Goal: Check status

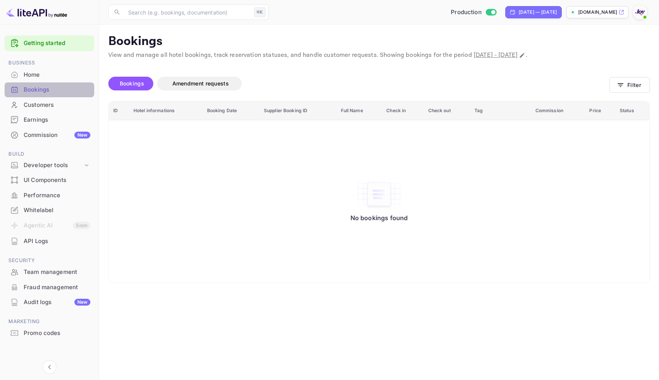
click at [35, 92] on div "Bookings" at bounding box center [57, 89] width 67 height 9
click at [635, 91] on button "Filter" at bounding box center [630, 85] width 40 height 16
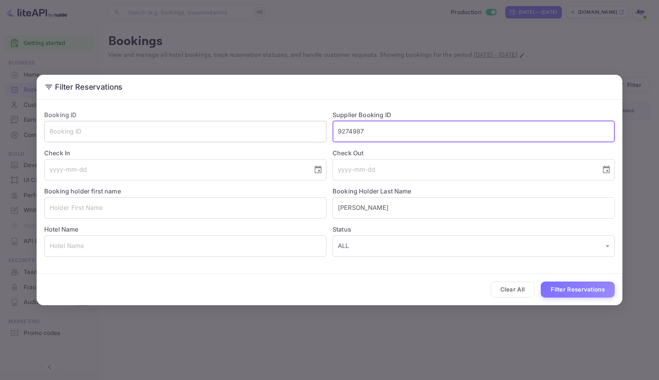
drag, startPoint x: 384, startPoint y: 129, endPoint x: 308, endPoint y: 124, distance: 75.7
click at [308, 124] on div "Booking ID ​ Supplier Booking ID 9274987 ​ Check In ​ Check Out ​ Booking holde…" at bounding box center [326, 180] width 577 height 153
paste input "9969020"
type input "9969020"
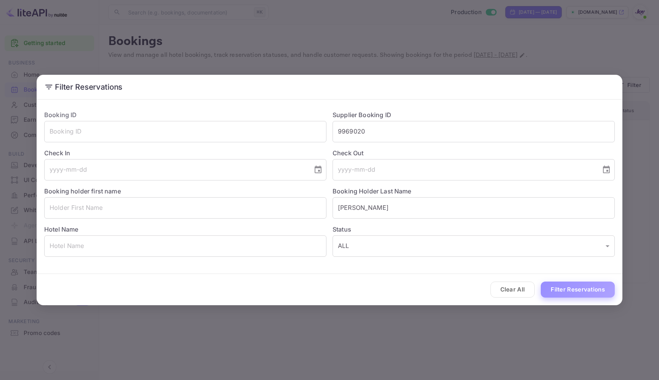
click at [607, 296] on button "Filter Reservations" at bounding box center [578, 290] width 74 height 16
click at [359, 39] on div "Filter Reservations Booking ID ​ Supplier Booking ID 9969020 ​ Check In ​ Check…" at bounding box center [329, 190] width 659 height 380
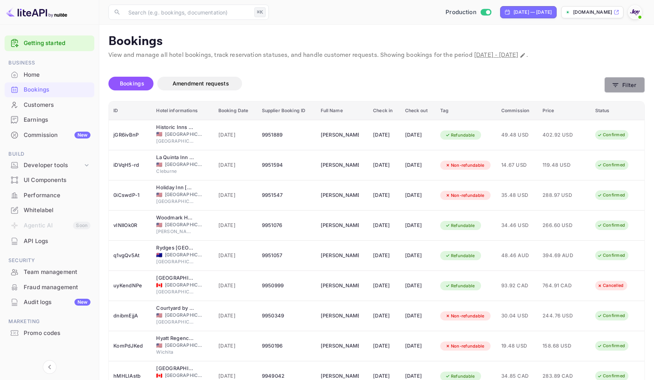
click at [627, 83] on button "Filter" at bounding box center [624, 85] width 40 height 16
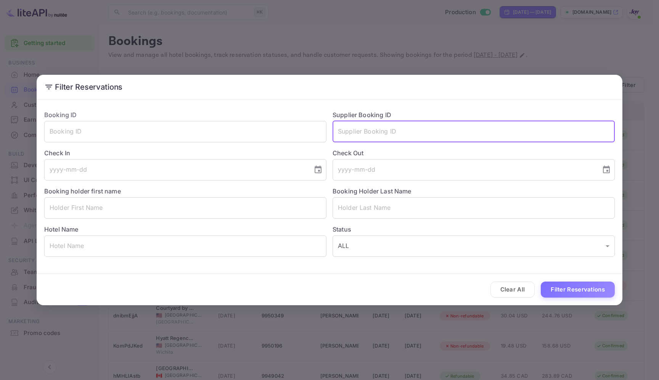
click at [407, 132] on input "text" at bounding box center [474, 131] width 282 height 21
paste input "9969020"
type input "9969020"
click at [565, 293] on button "Filter Reservations" at bounding box center [578, 290] width 74 height 16
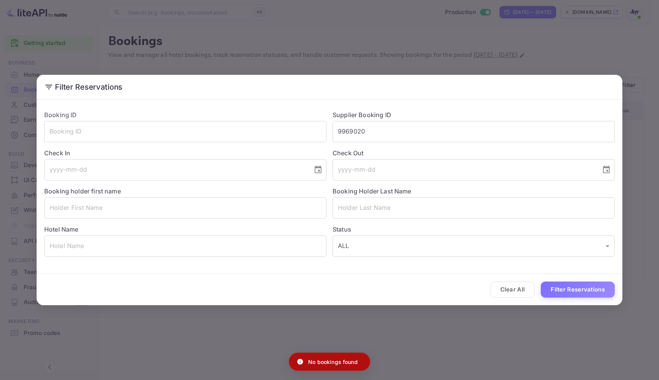
click at [343, 50] on div "Filter Reservations Booking ID ​ Supplier Booking ID 9969020 ​ Check In ​ Check…" at bounding box center [329, 190] width 659 height 380
